Goal: Task Accomplishment & Management: Use online tool/utility

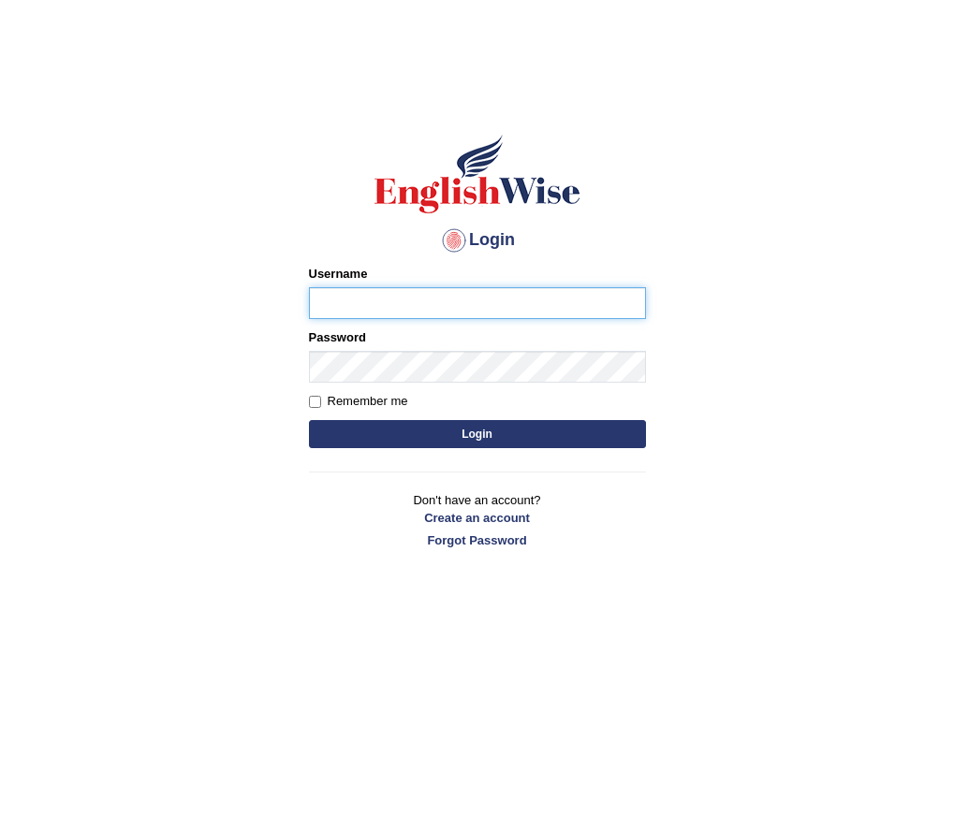
click at [388, 295] on input "Username" at bounding box center [477, 303] width 337 height 32
type input "c"
type input "Chinmaydp"
click at [309, 420] on button "Login" at bounding box center [477, 434] width 337 height 28
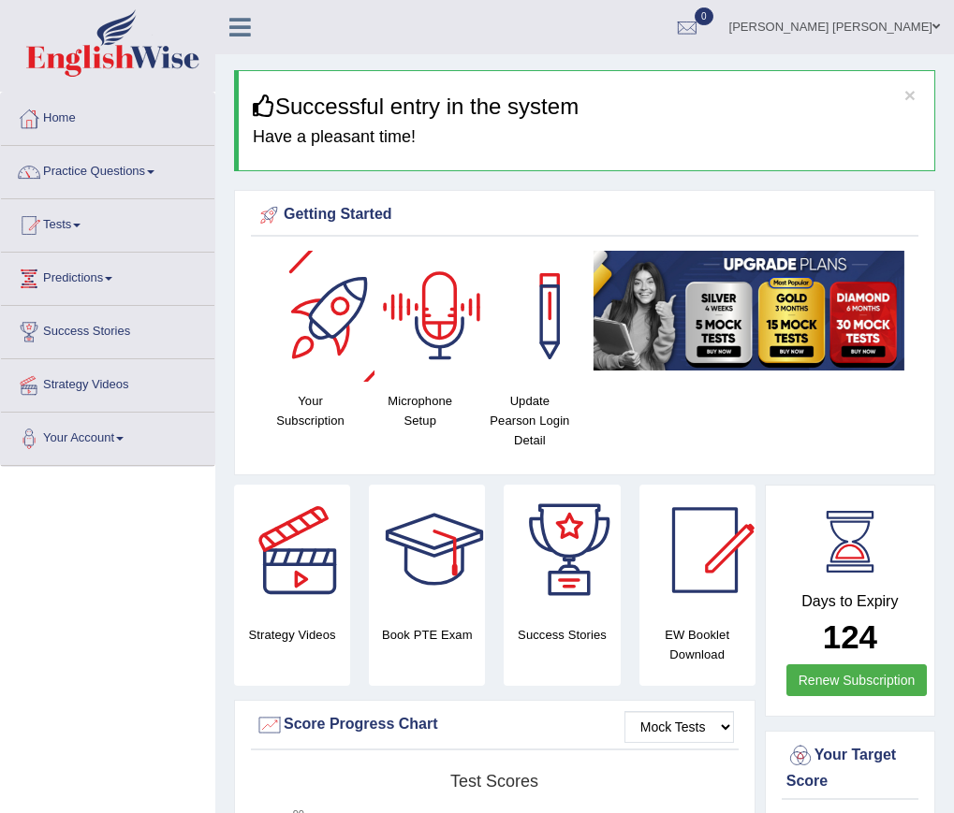
click at [434, 348] on div at bounding box center [439, 316] width 131 height 131
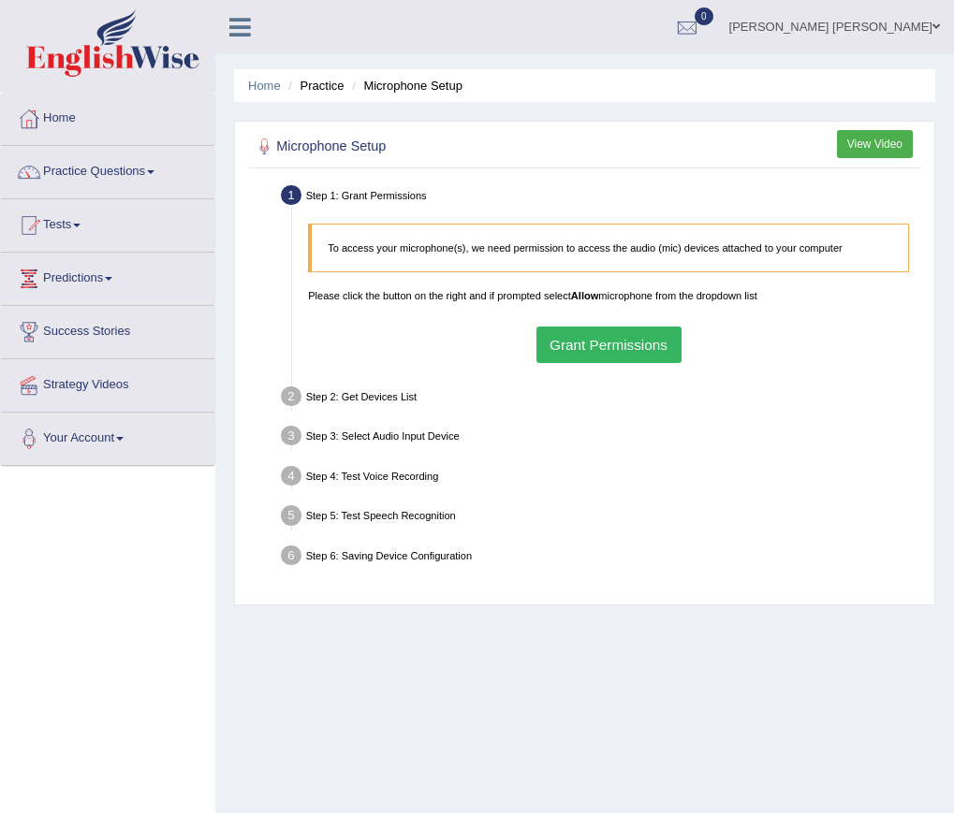
click at [566, 345] on button "Grant Permissions" at bounding box center [608, 345] width 145 height 37
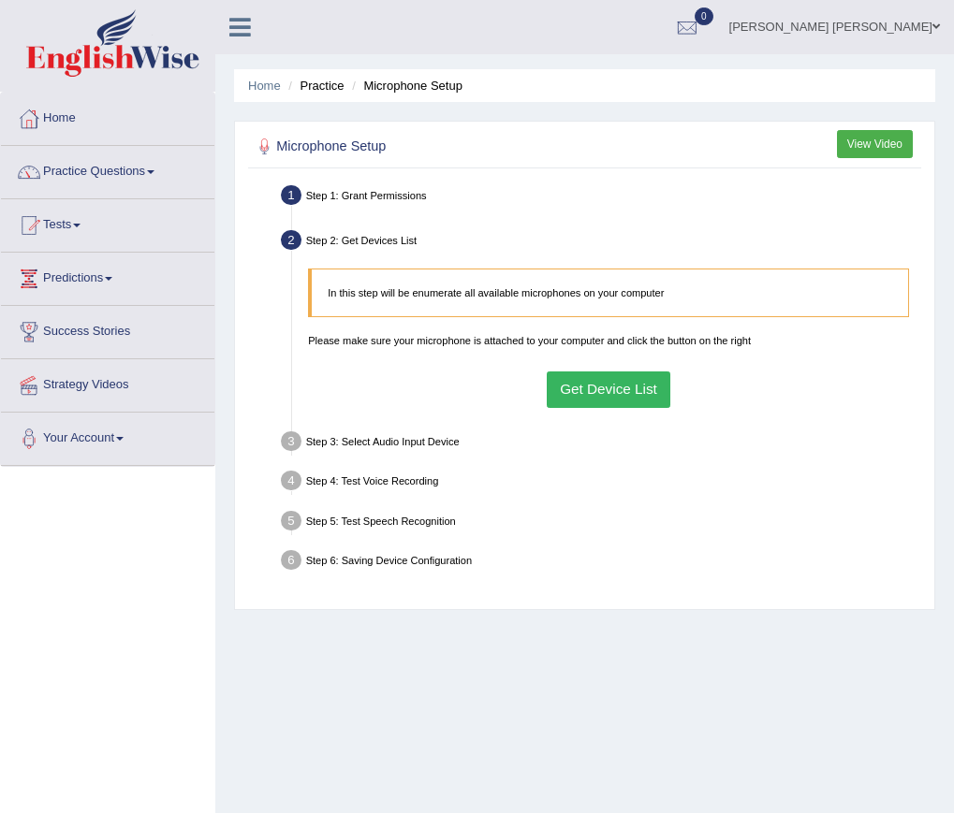
click at [621, 404] on button "Get Device List" at bounding box center [609, 390] width 124 height 37
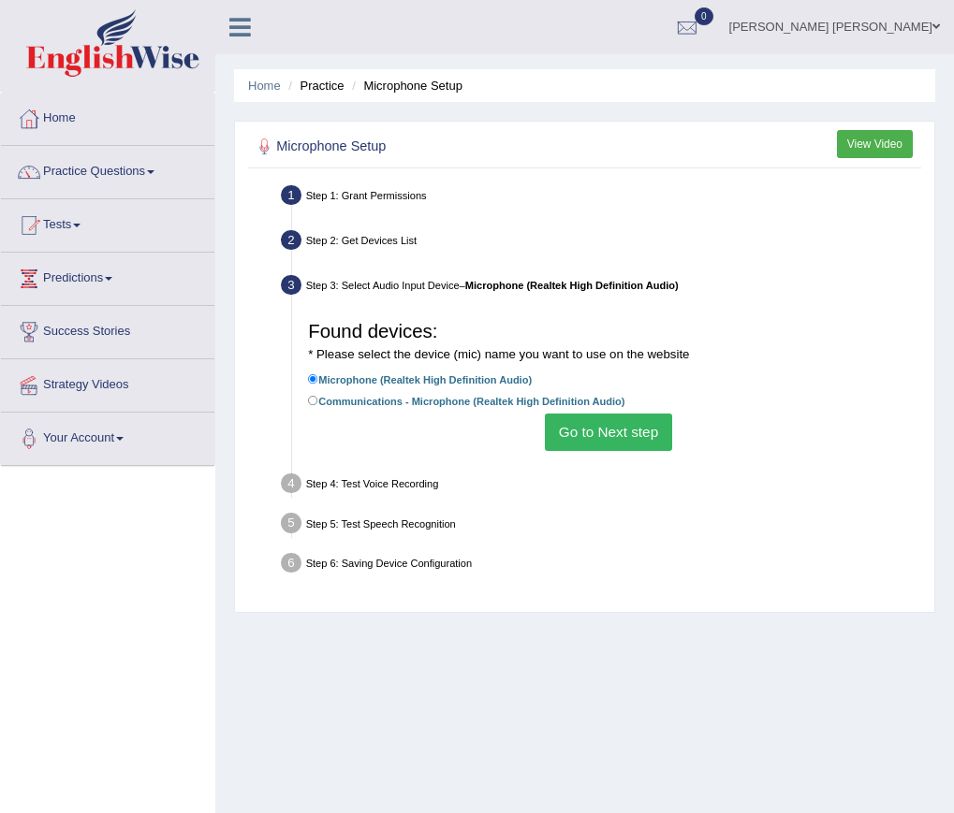
click at [616, 422] on button "Go to Next step" at bounding box center [608, 432] width 126 height 37
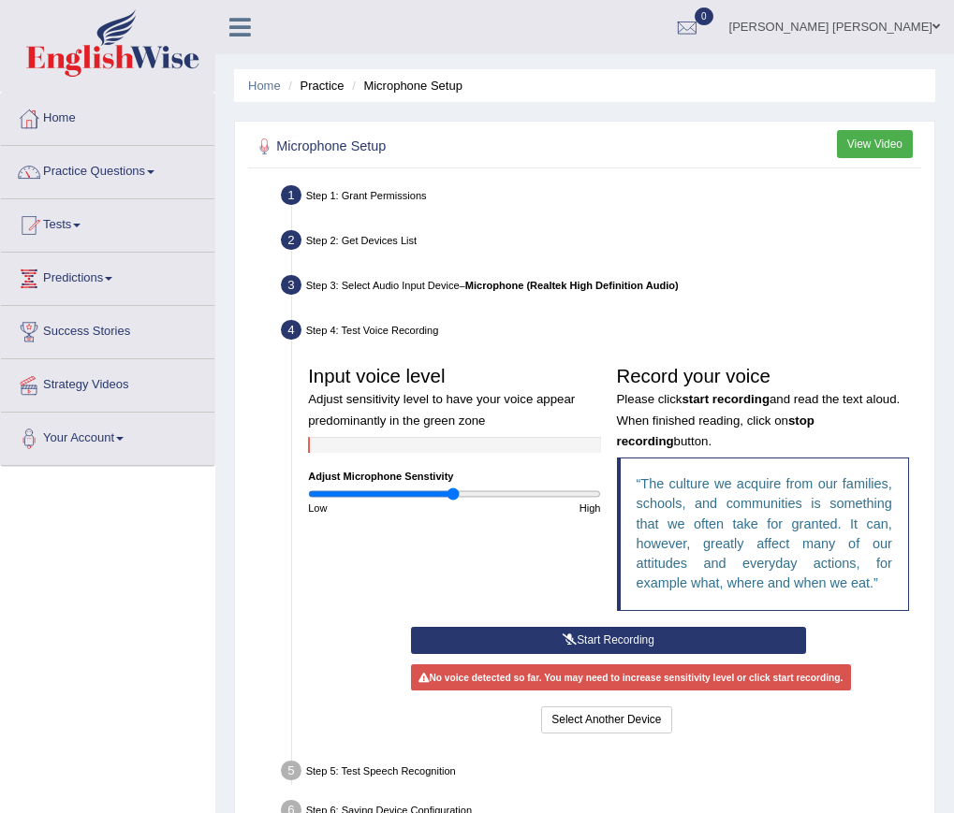
click at [640, 647] on button "Start Recording" at bounding box center [608, 640] width 395 height 27
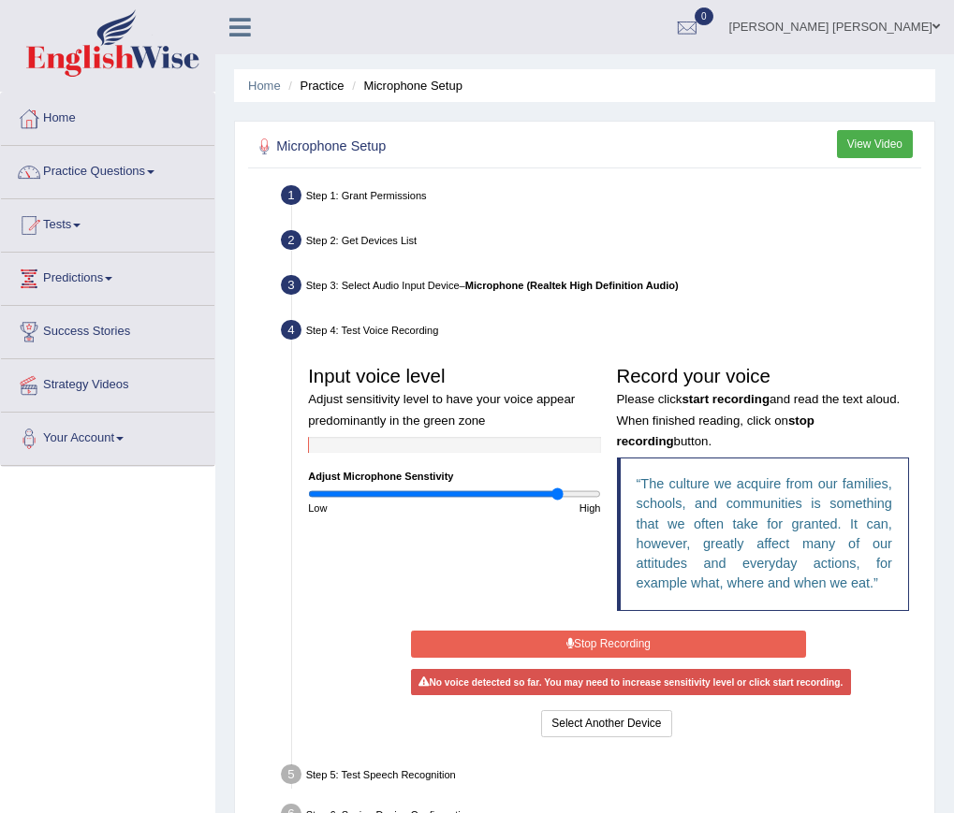
click at [556, 492] on input "range" at bounding box center [454, 494] width 292 height 13
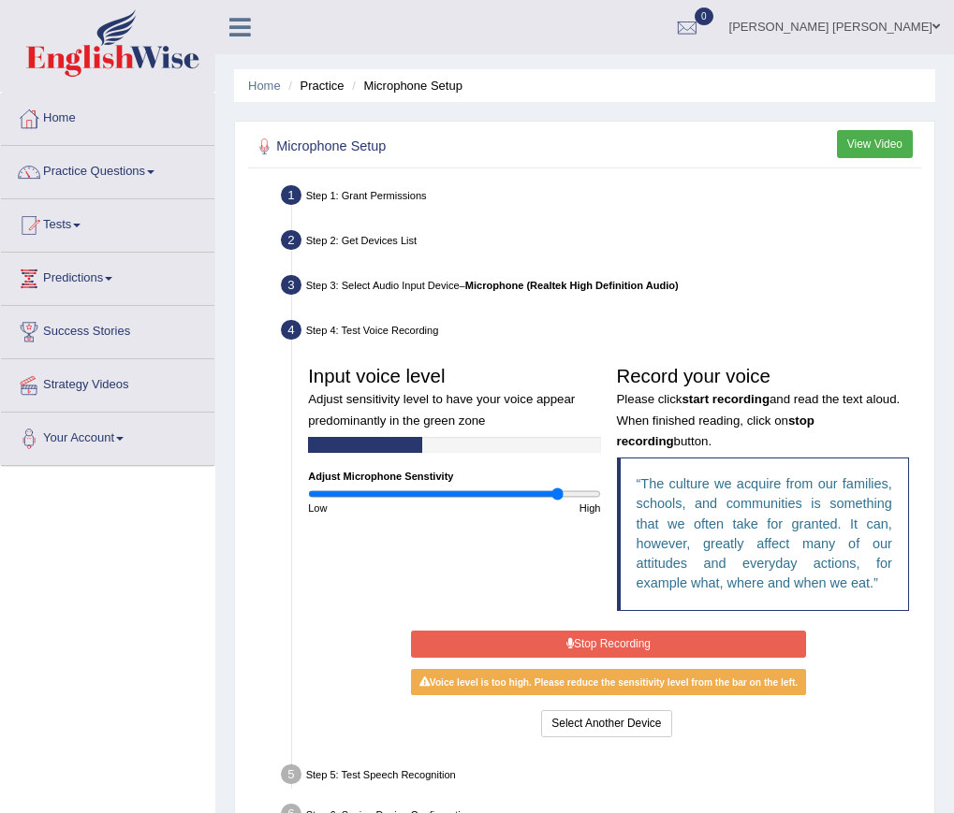
click at [641, 641] on button "Stop Recording" at bounding box center [608, 644] width 395 height 27
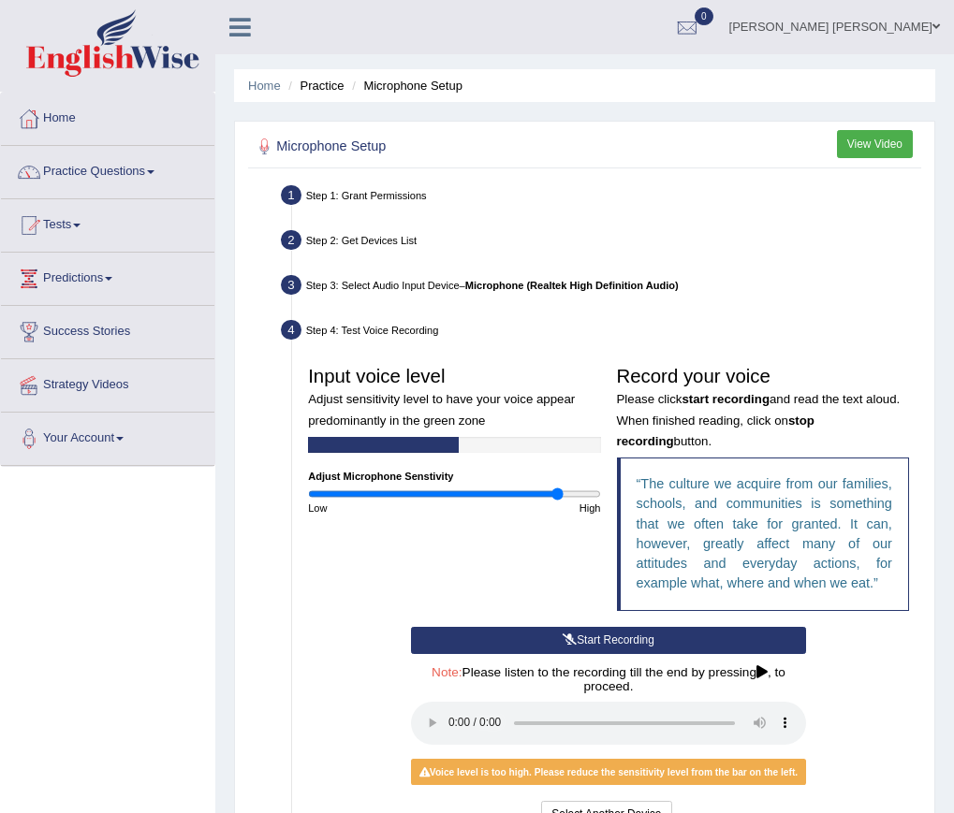
click at [641, 641] on button "Start Recording" at bounding box center [608, 640] width 395 height 27
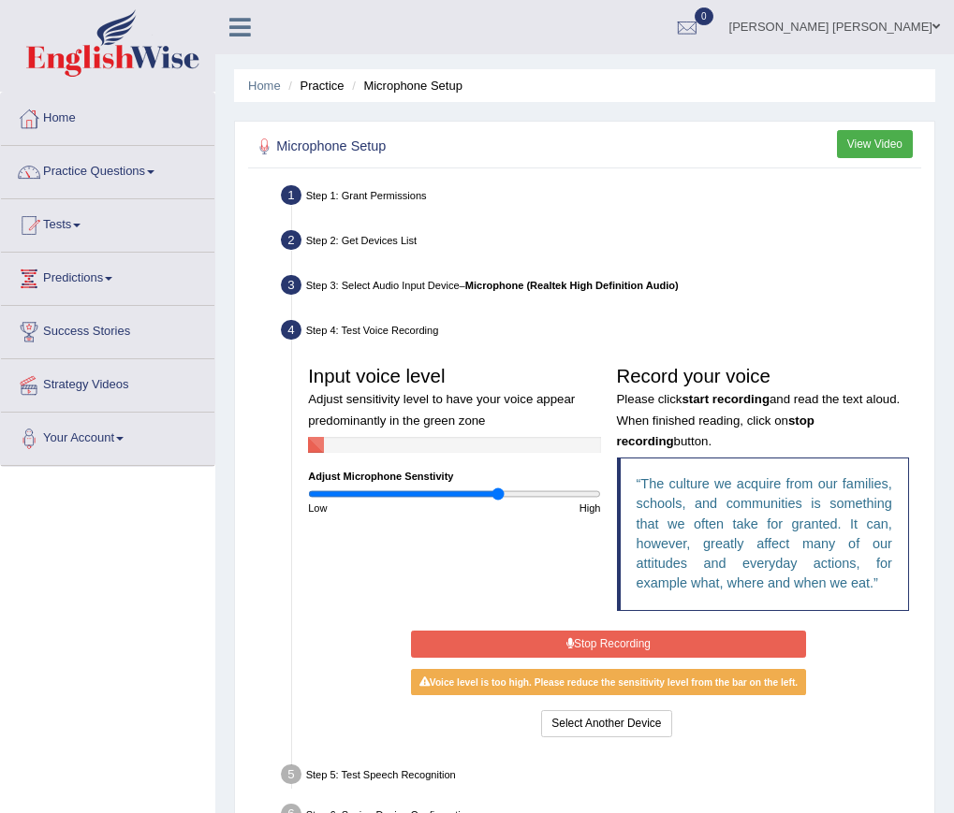
type input "1.32"
click at [497, 490] on input "range" at bounding box center [454, 494] width 292 height 13
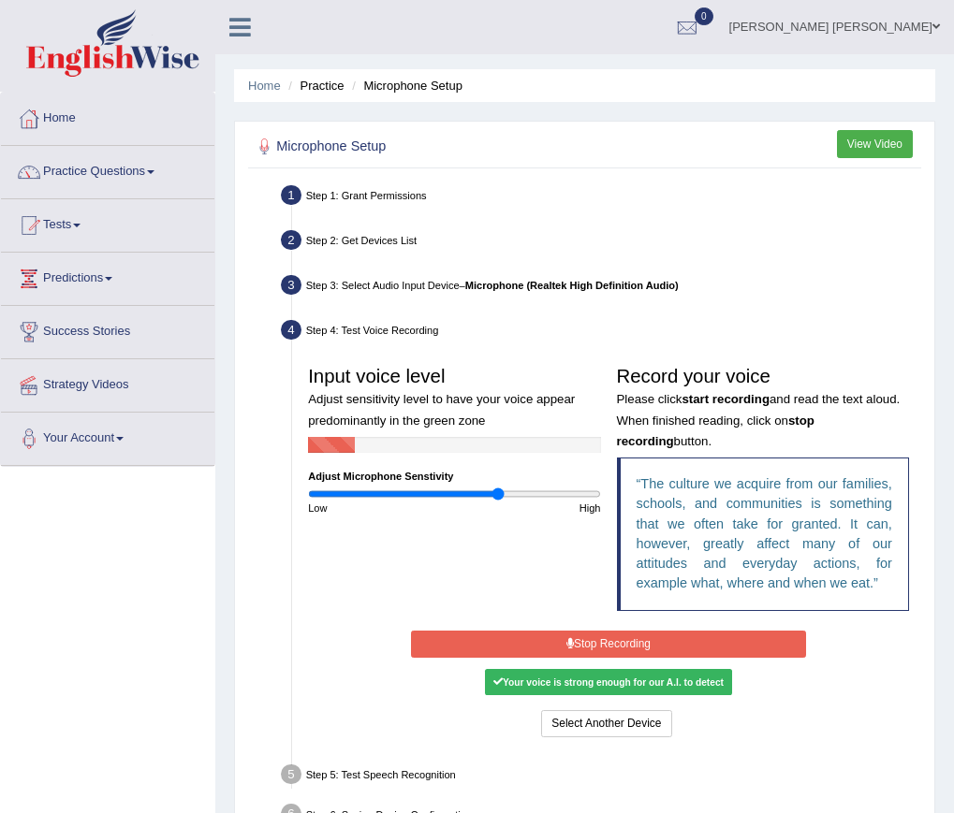
click at [635, 648] on button "Stop Recording" at bounding box center [608, 644] width 395 height 27
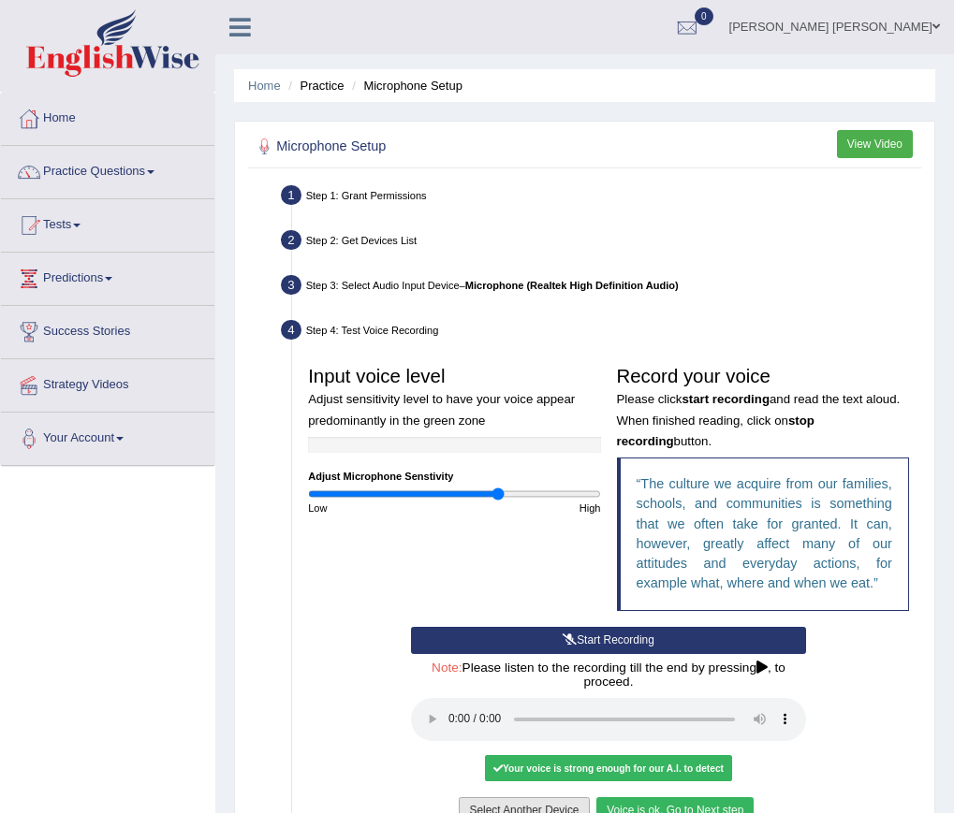
click at [557, 812] on button "Select Another Device" at bounding box center [524, 810] width 130 height 27
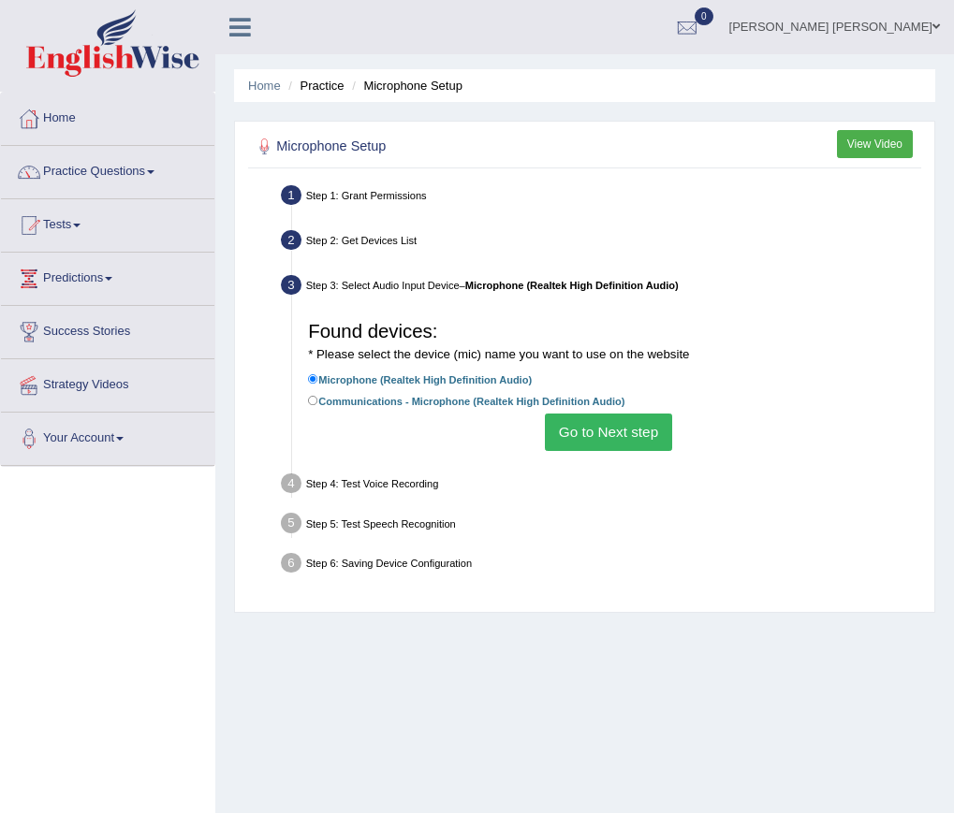
click at [635, 419] on button "Go to Next step" at bounding box center [608, 432] width 126 height 37
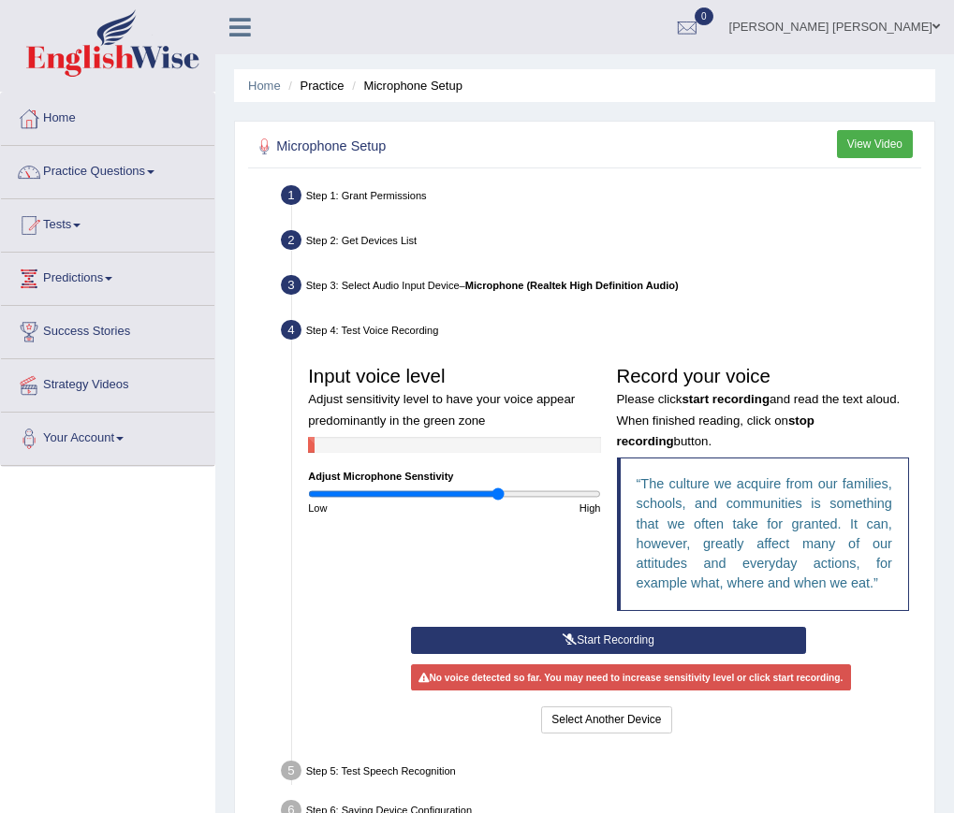
click at [623, 641] on button "Start Recording" at bounding box center [608, 640] width 395 height 27
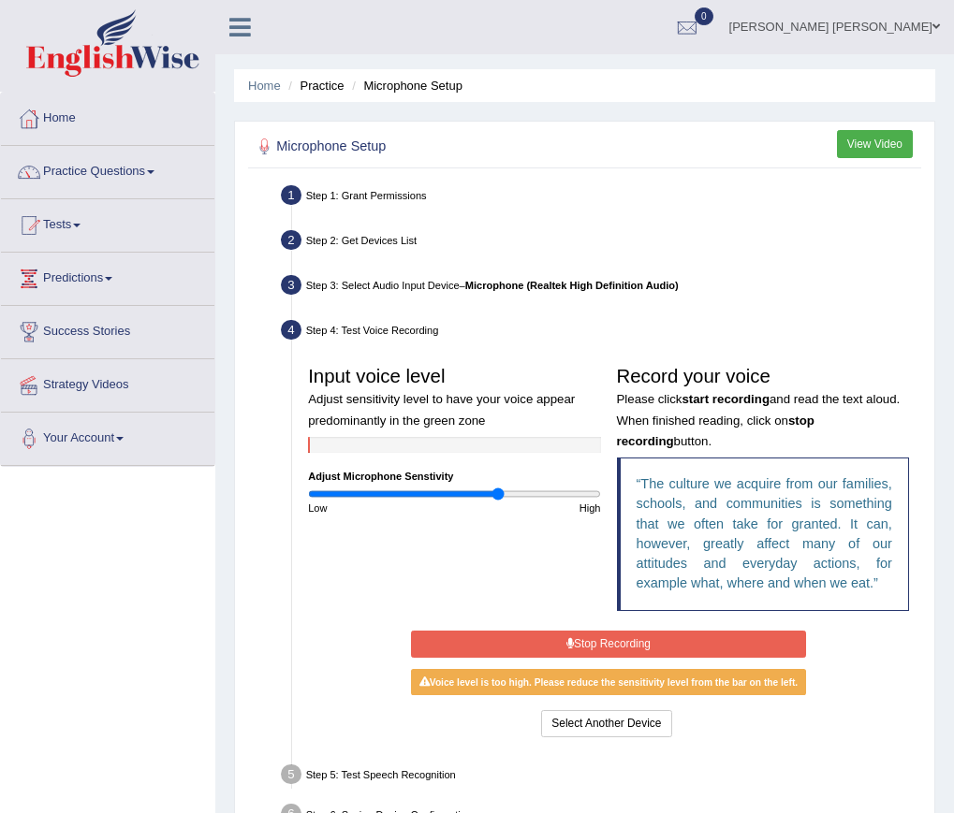
click at [443, 485] on div "Input voice level Adjust sensitivity level to have your voice appear predominan…" at bounding box center [454, 437] width 308 height 158
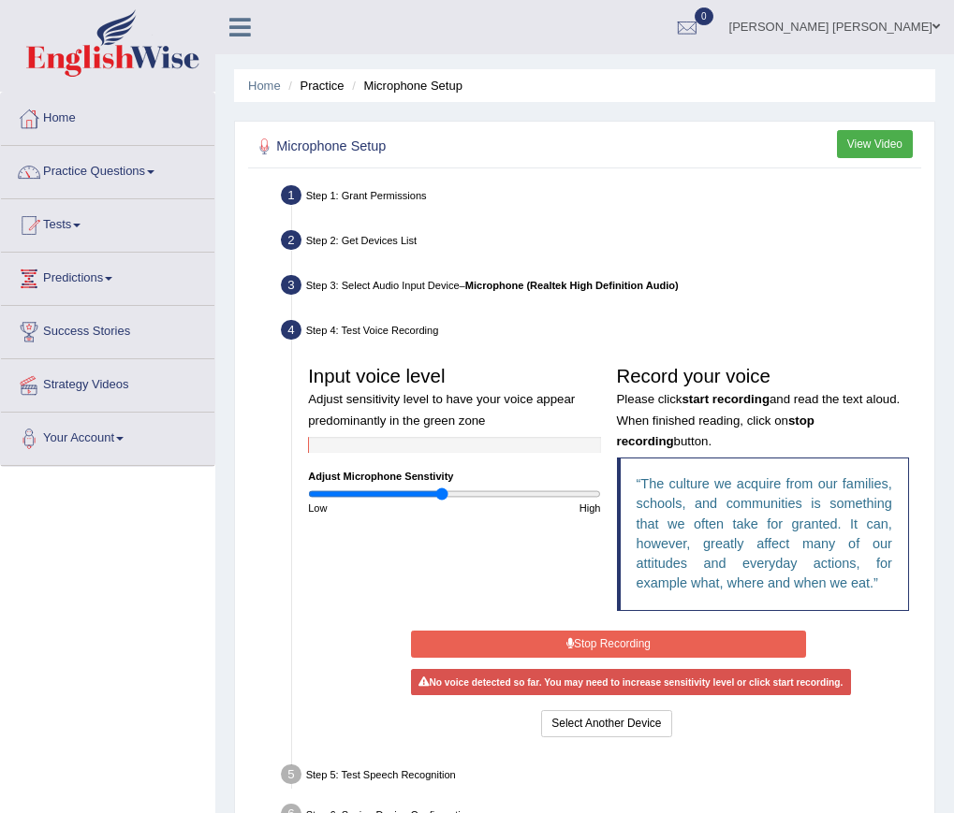
click at [443, 491] on input "range" at bounding box center [454, 494] width 292 height 13
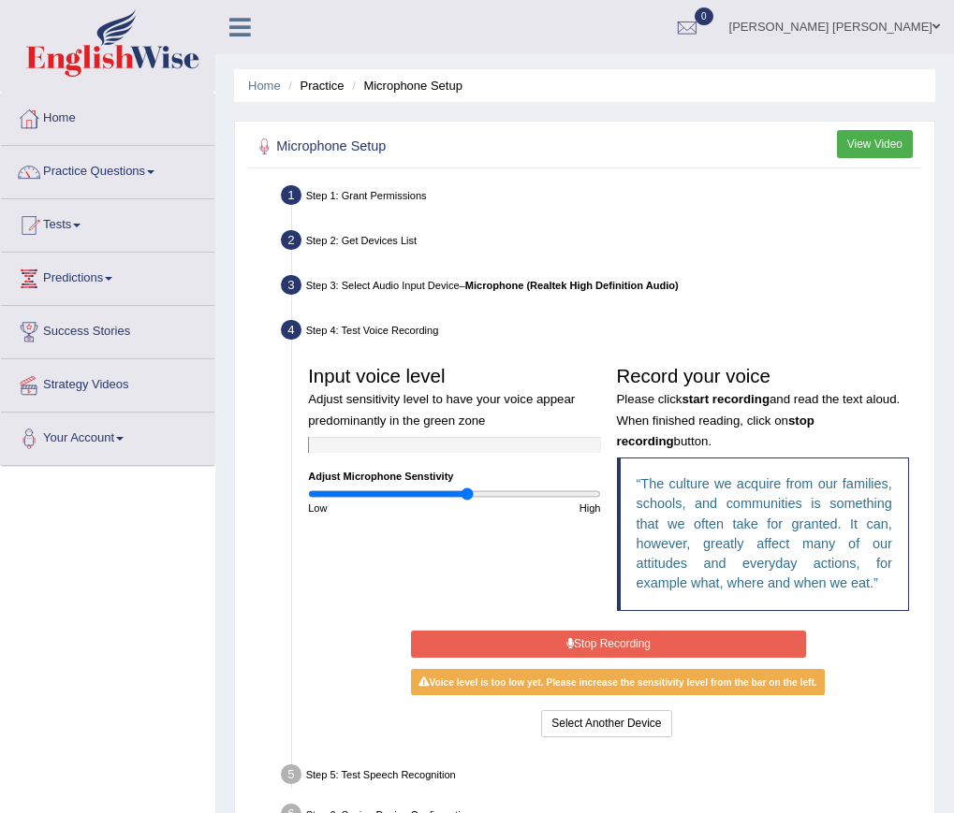
click at [466, 496] on input "range" at bounding box center [454, 494] width 292 height 13
click at [488, 496] on input "range" at bounding box center [454, 494] width 292 height 13
click at [524, 498] on input "range" at bounding box center [454, 494] width 292 height 13
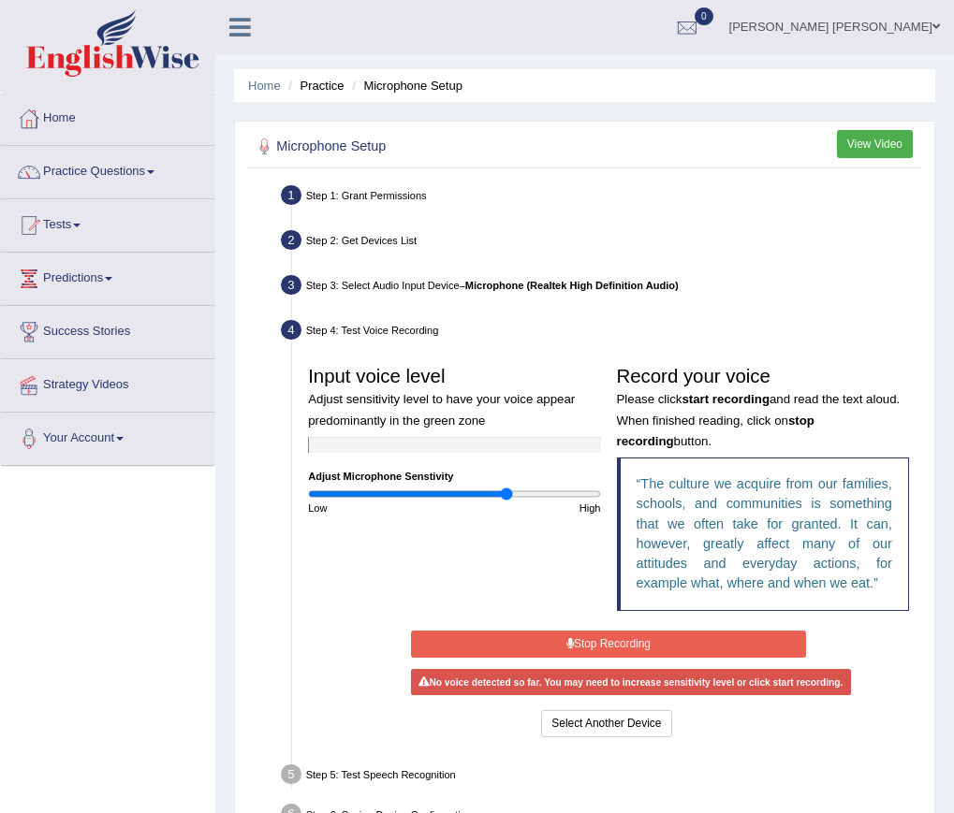
type input "1.38"
click at [507, 497] on input "range" at bounding box center [454, 494] width 292 height 13
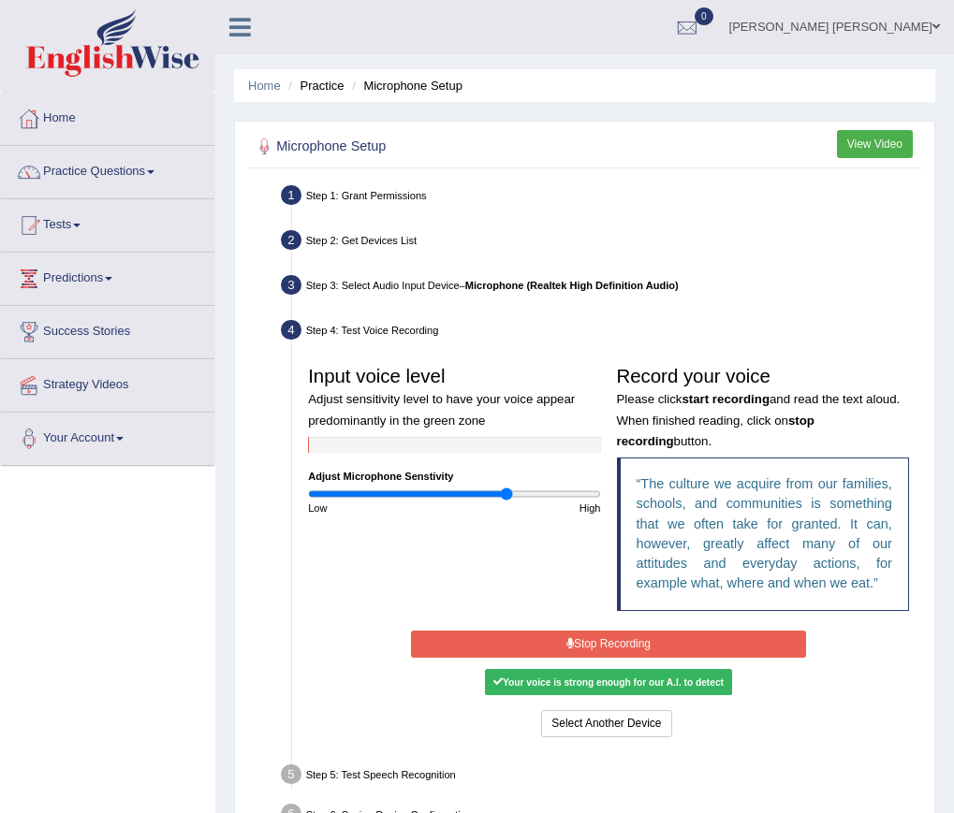
click at [607, 647] on button "Stop Recording" at bounding box center [608, 644] width 395 height 27
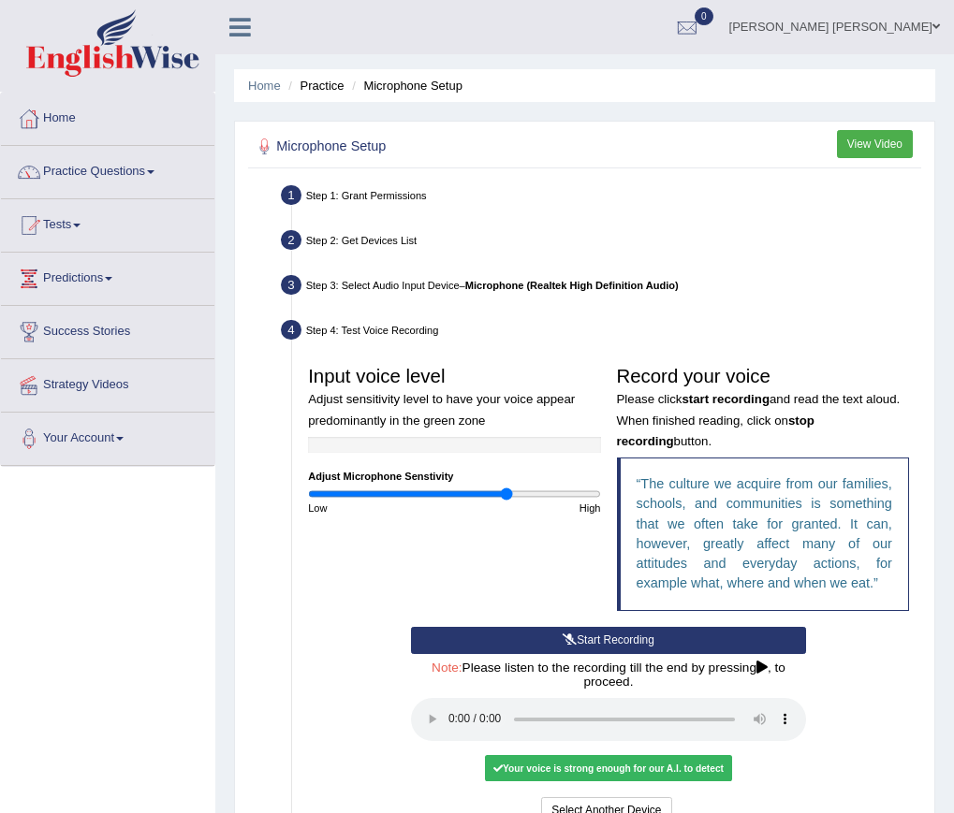
scroll to position [187, 0]
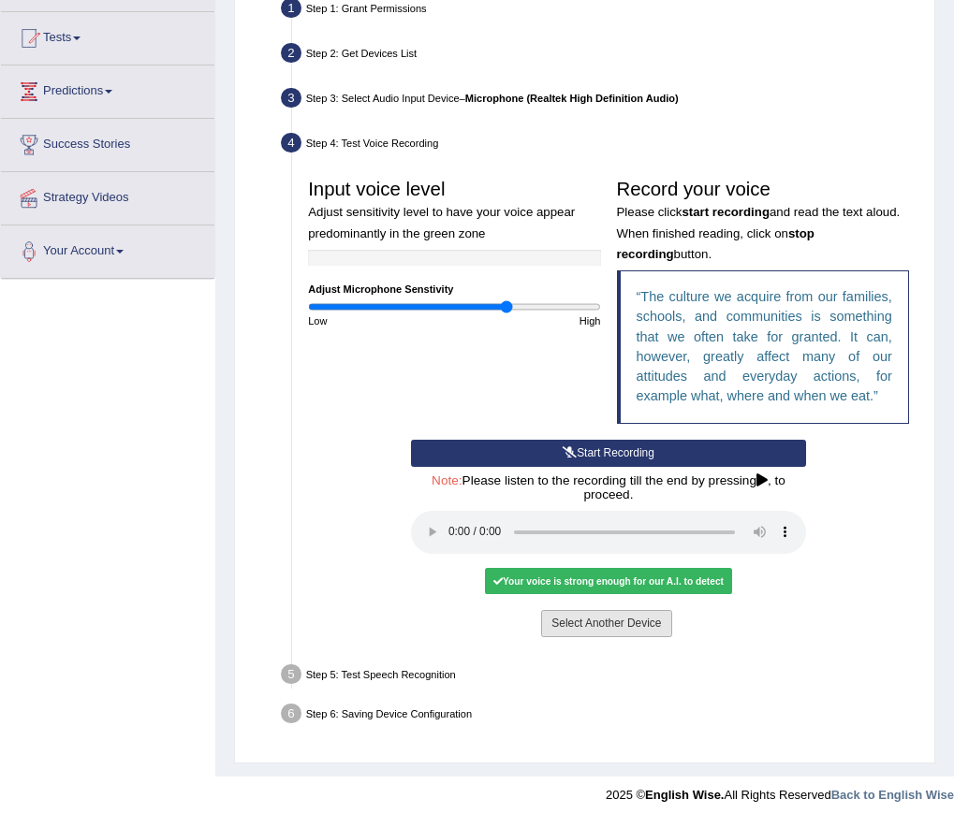
click at [629, 621] on button "Select Another Device" at bounding box center [606, 623] width 130 height 27
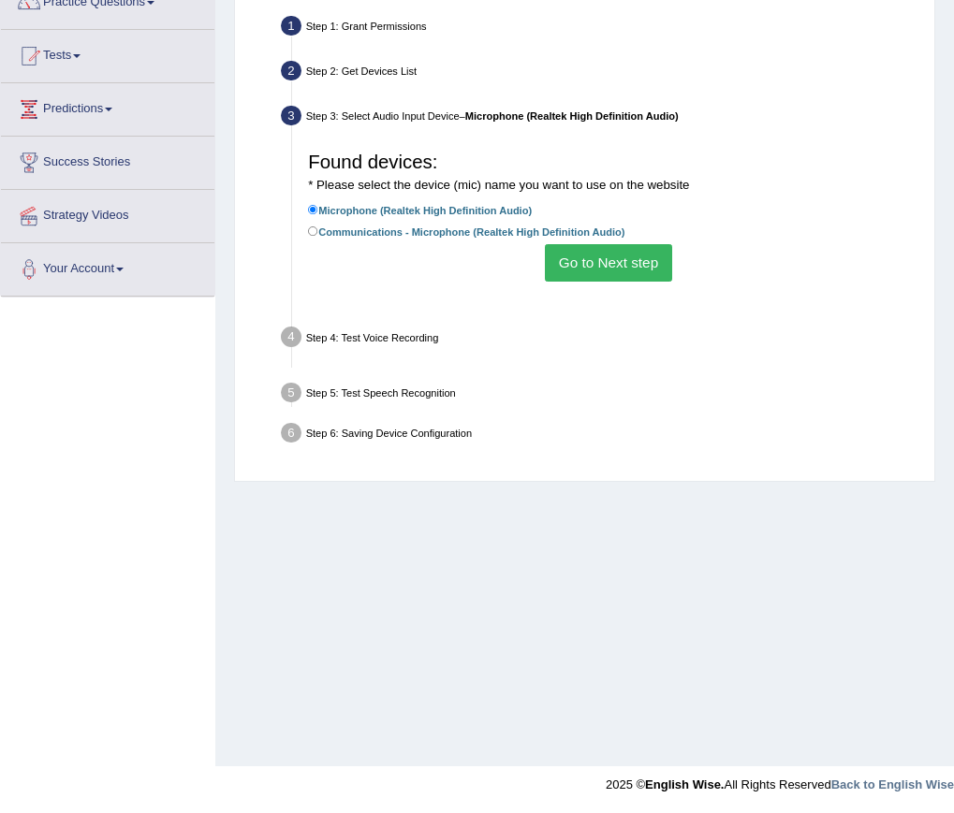
scroll to position [169, 0]
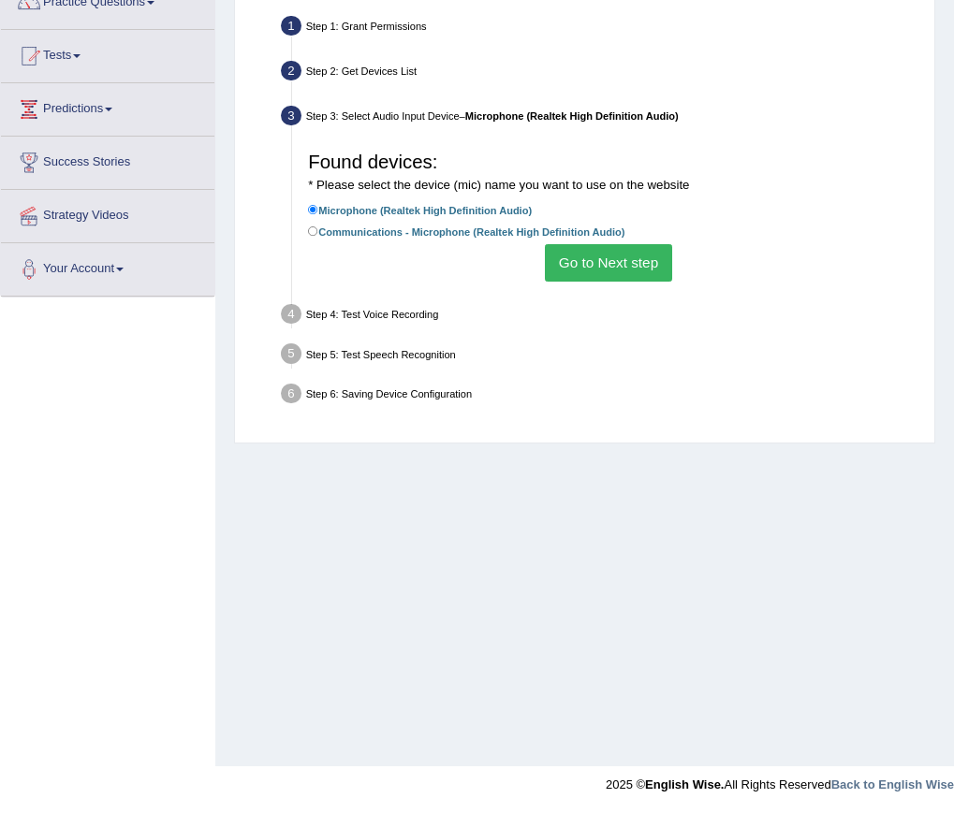
click at [632, 280] on button "Go to Next step" at bounding box center [608, 262] width 126 height 37
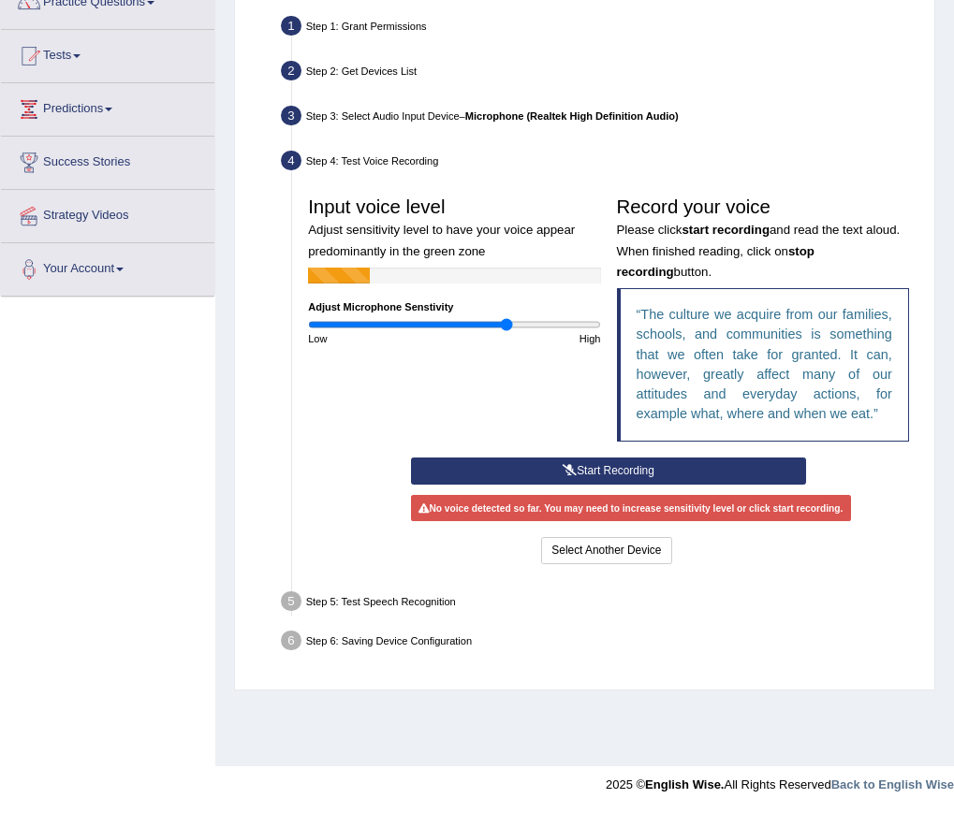
click at [671, 482] on button "Start Recording" at bounding box center [608, 471] width 395 height 27
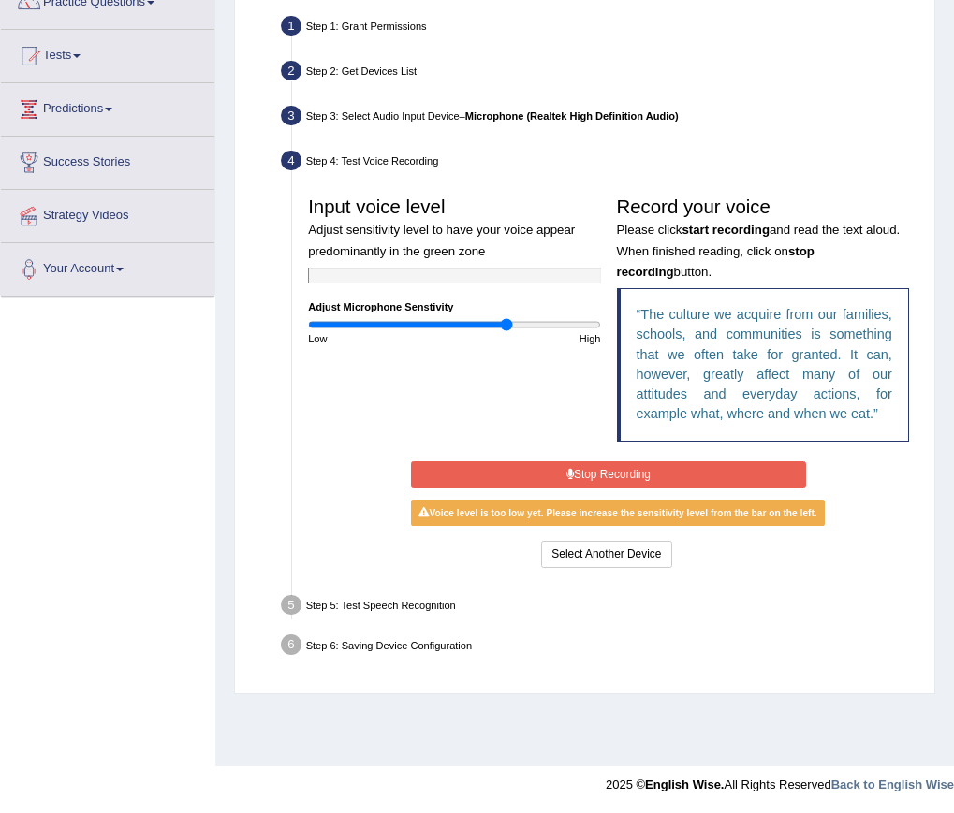
click at [630, 467] on button "Stop Recording" at bounding box center [608, 474] width 395 height 27
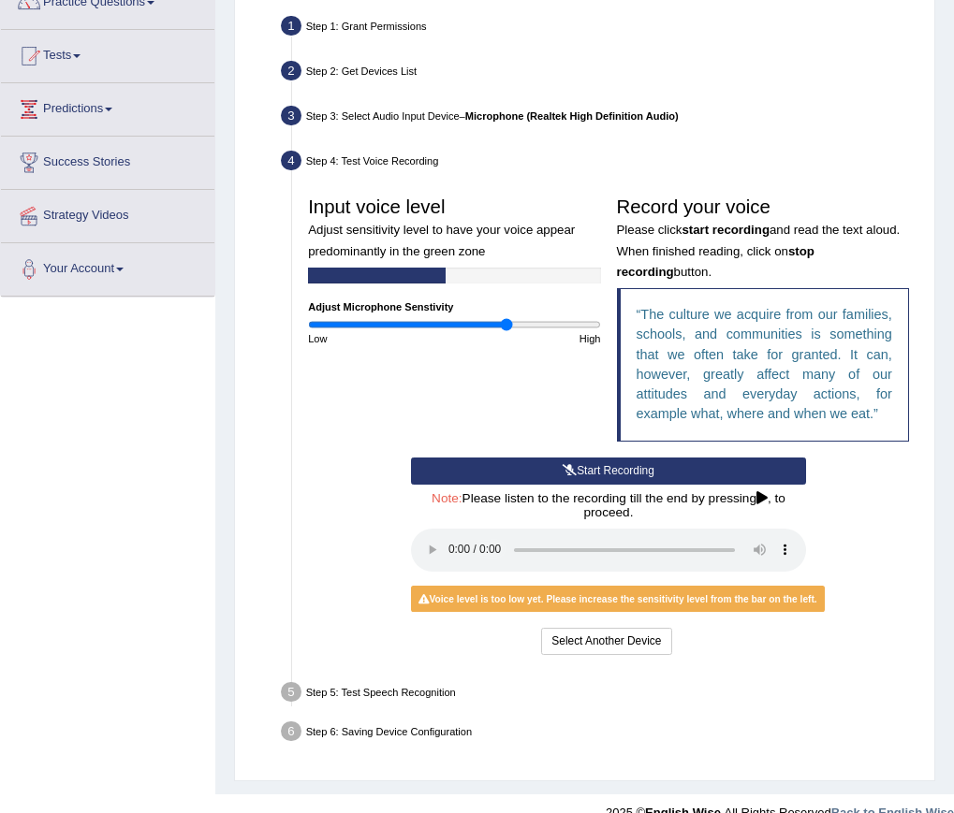
click at [630, 467] on button "Start Recording" at bounding box center [608, 471] width 395 height 27
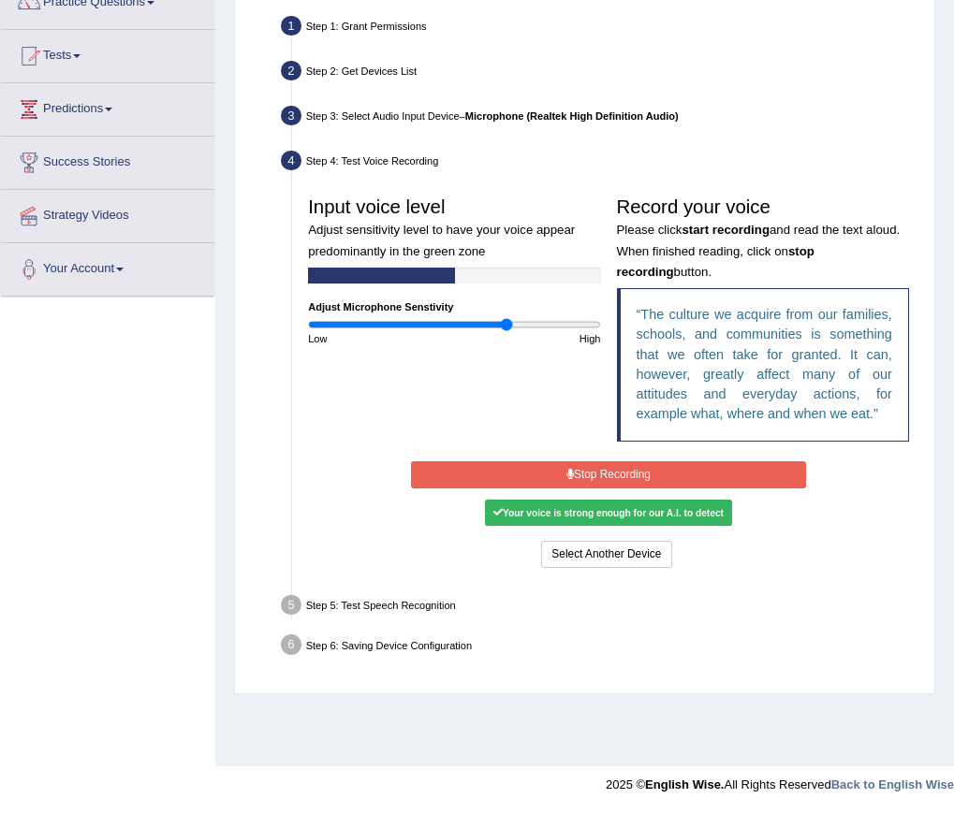
click at [630, 467] on button "Stop Recording" at bounding box center [608, 474] width 395 height 27
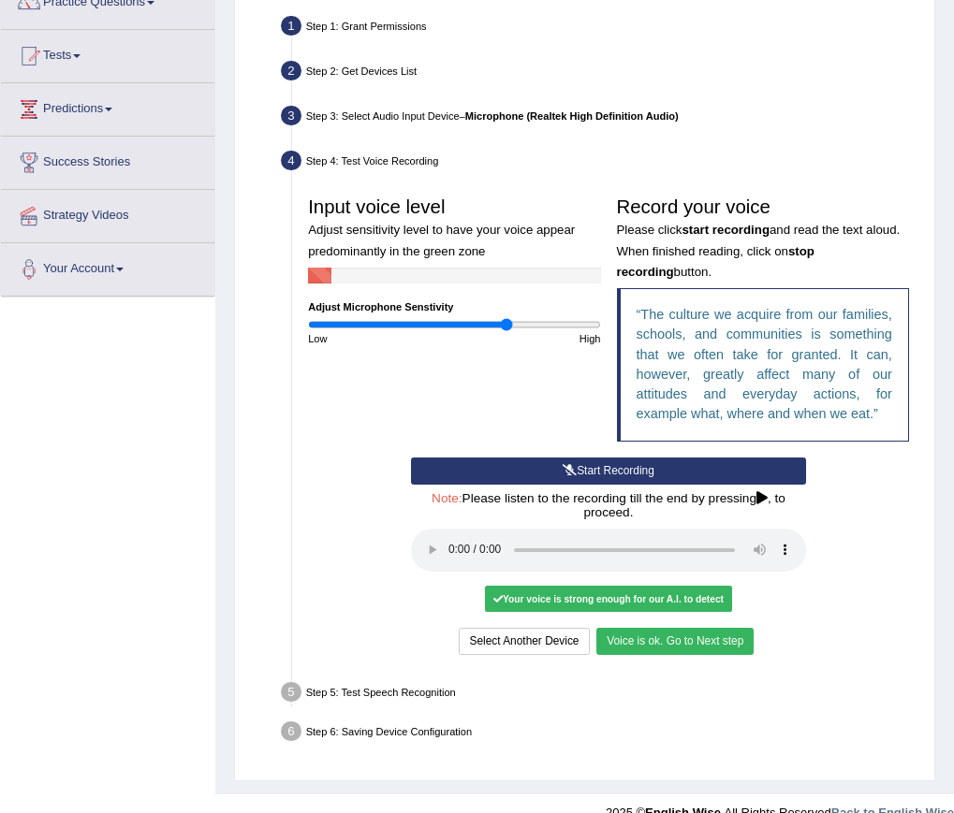
click at [669, 633] on button "Voice is ok. Go to Next step" at bounding box center [674, 641] width 157 height 27
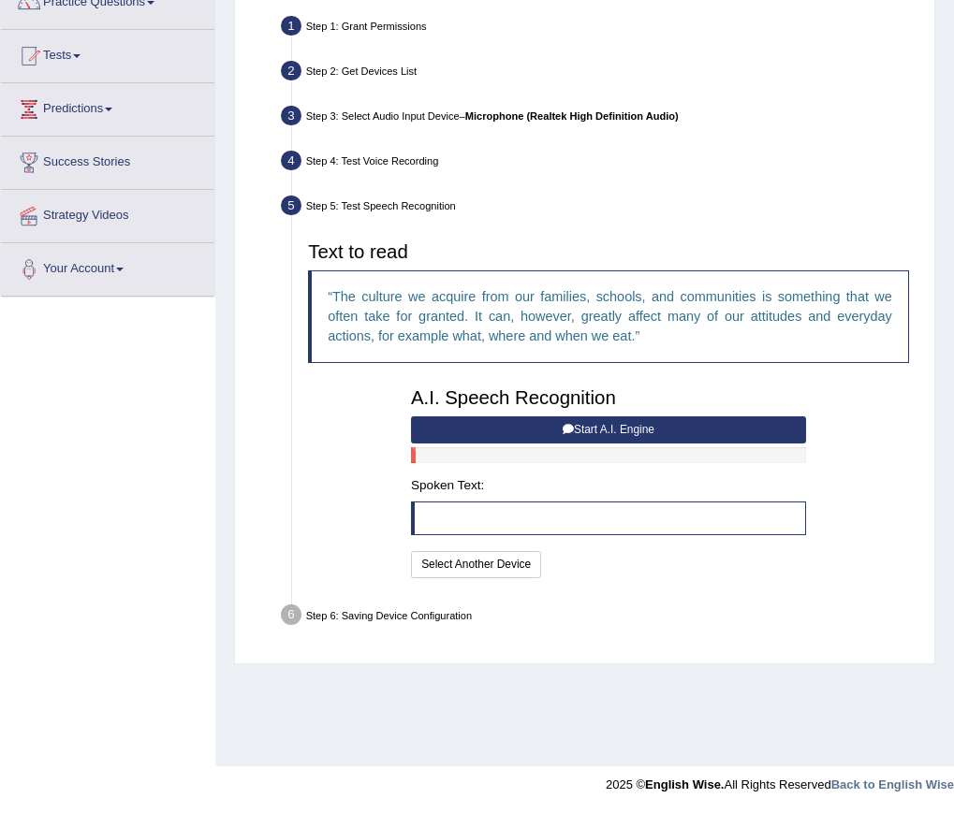
click at [612, 423] on button "Start A.I. Engine" at bounding box center [608, 429] width 395 height 27
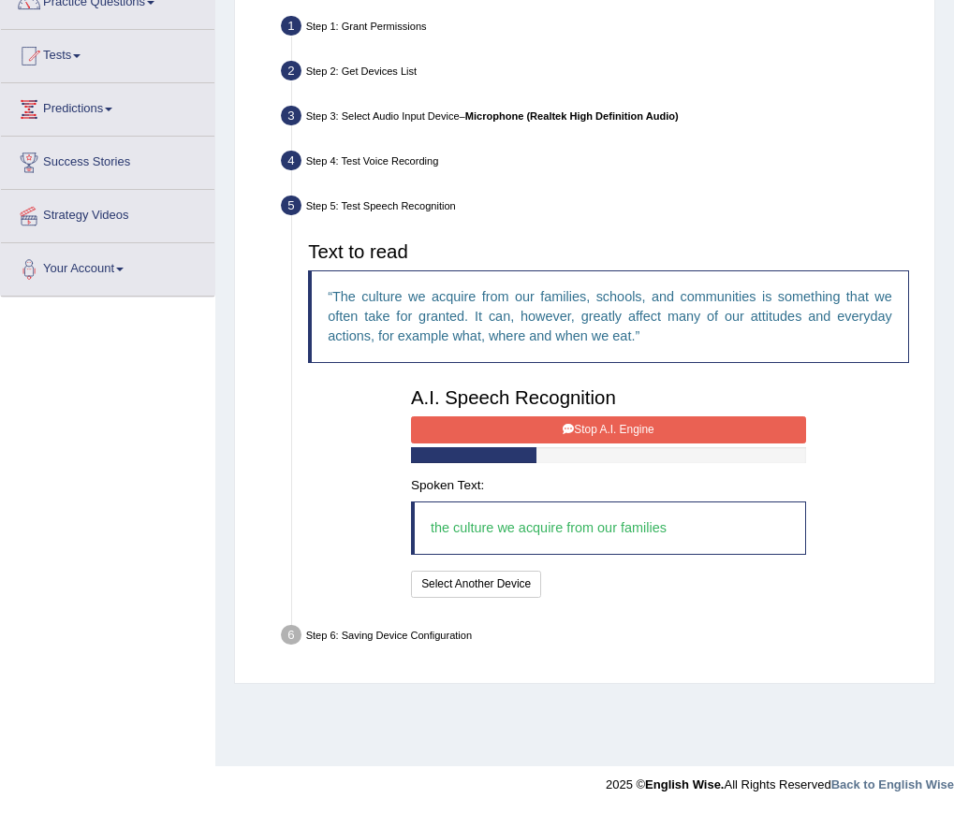
click at [620, 424] on button "Stop A.I. Engine" at bounding box center [608, 429] width 395 height 27
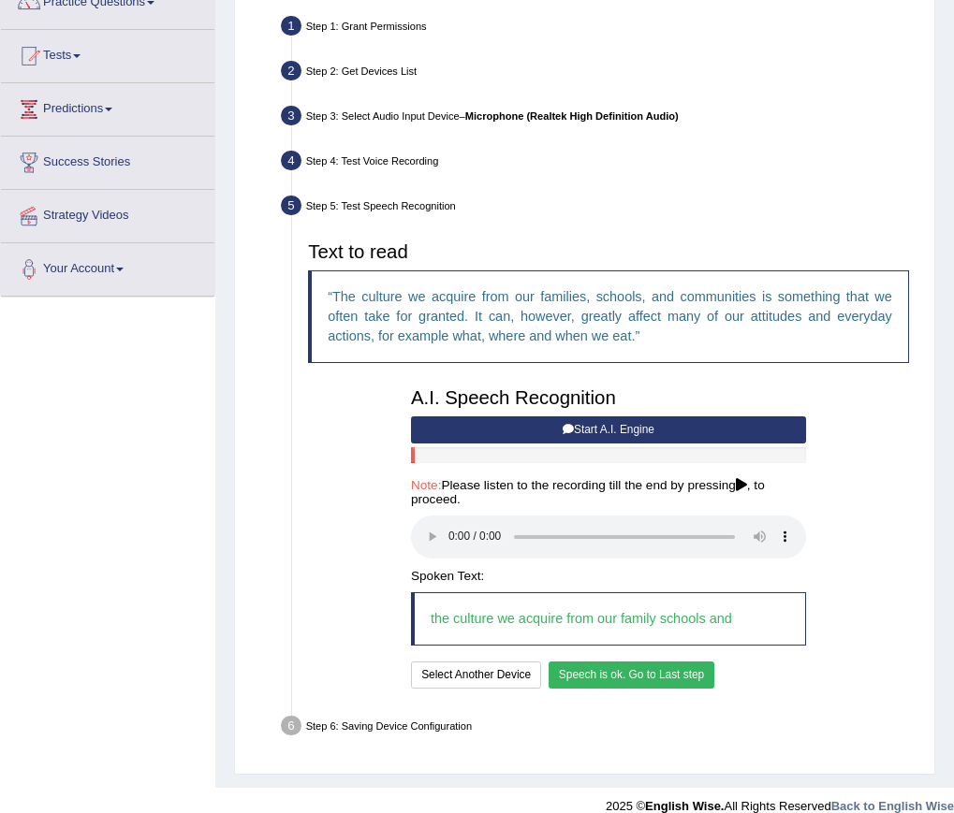
click at [571, 668] on button "Speech is ok. Go to Last step" at bounding box center [631, 675] width 167 height 27
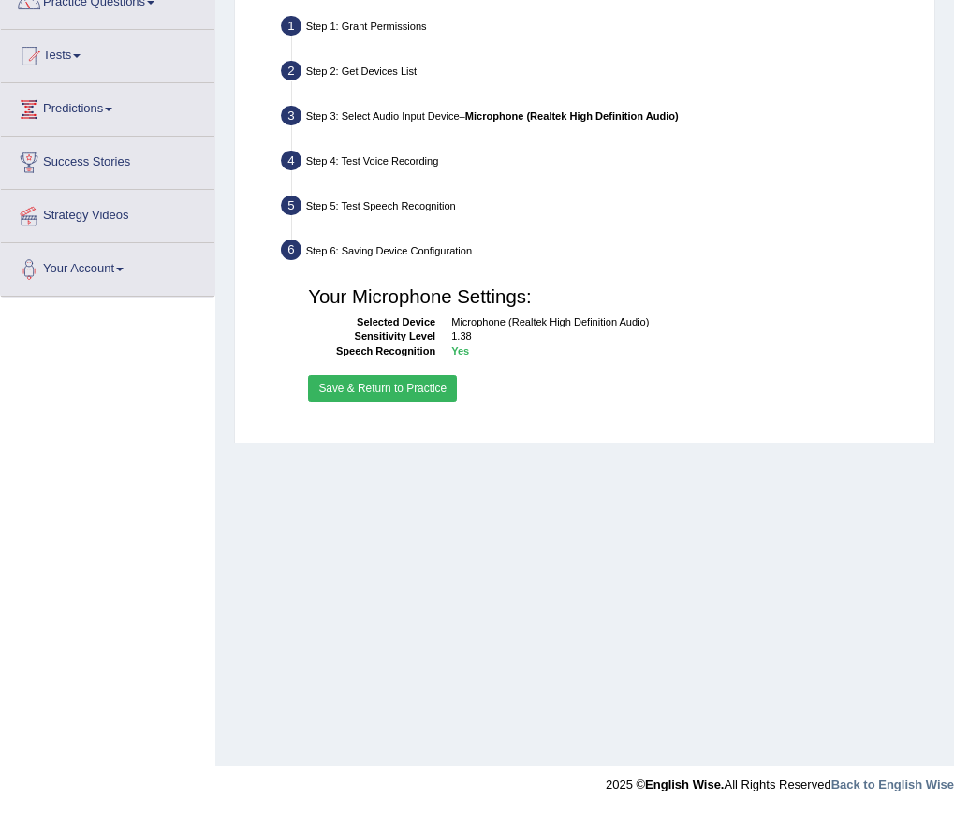
click at [415, 389] on button "Save & Return to Practice" at bounding box center [382, 388] width 149 height 27
